Goal: Task Accomplishment & Management: Manage account settings

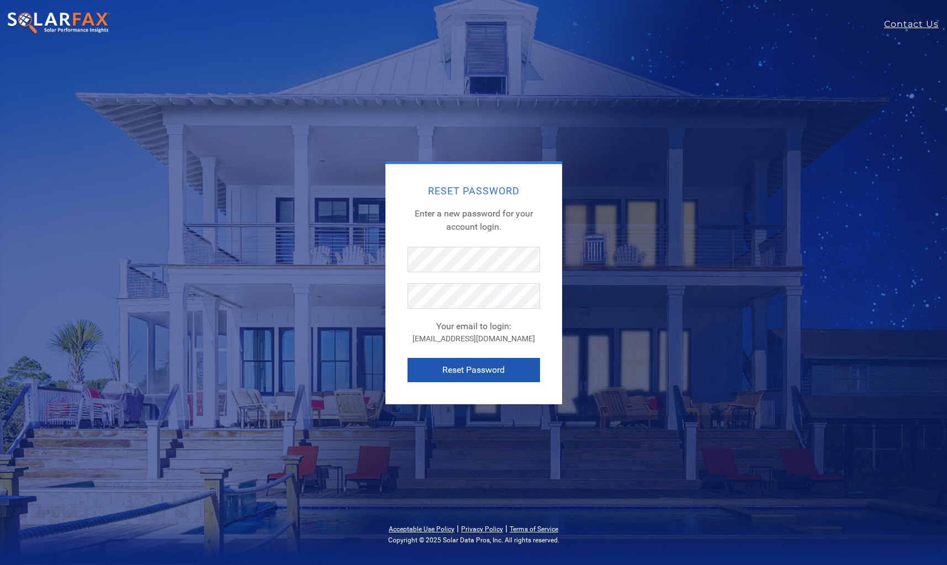
click at [472, 374] on button "Reset Password" at bounding box center [473, 370] width 132 height 24
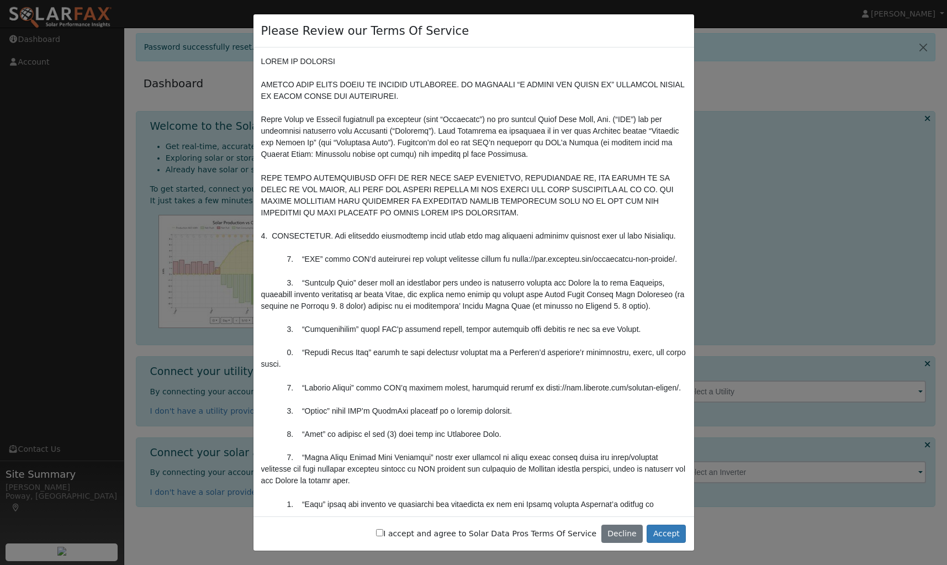
click at [383, 532] on input "I accept and agree to Solar Data Pros Terms Of Service" at bounding box center [379, 532] width 7 height 7
checkbox input "true"
click at [666, 535] on button "Accept" at bounding box center [665, 533] width 39 height 19
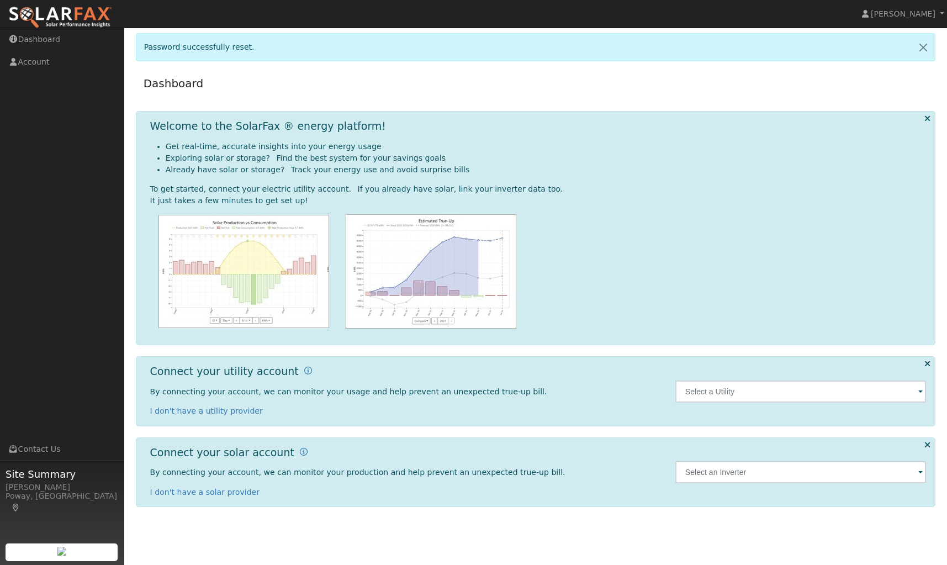
click at [920, 391] on span at bounding box center [920, 392] width 4 height 13
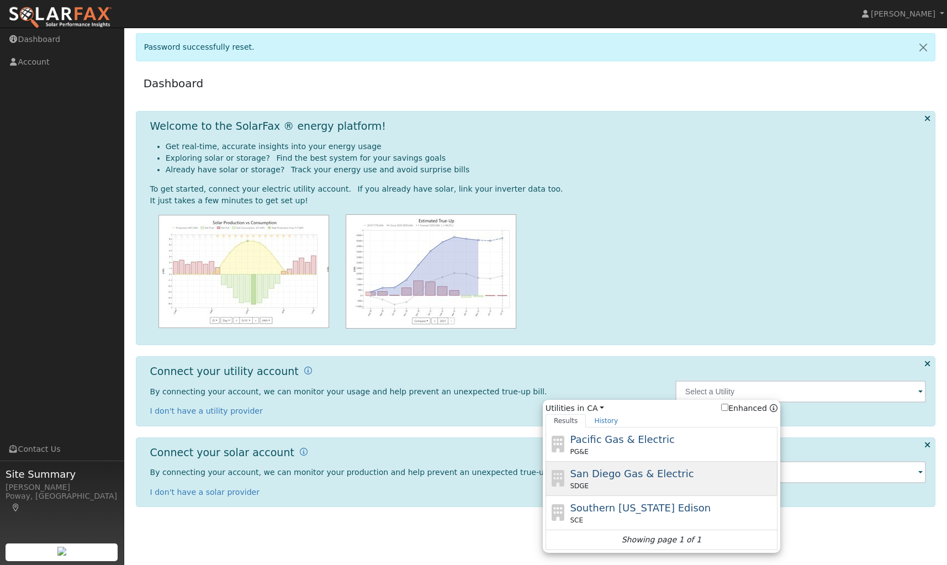
click at [606, 475] on span "San Diego Gas & Electric" at bounding box center [632, 474] width 124 height 12
type input "SDGE"
